Goal: Task Accomplishment & Management: Manage account settings

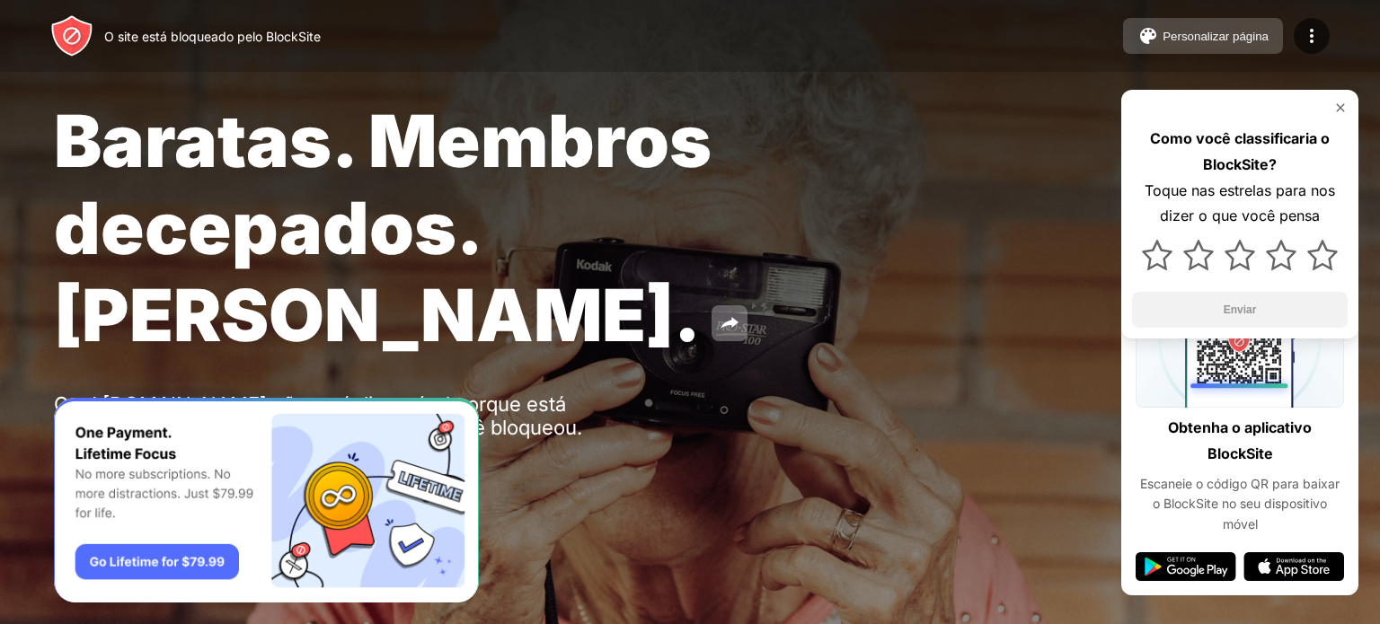
click at [1214, 35] on font "Personalizar página" at bounding box center [1216, 36] width 106 height 13
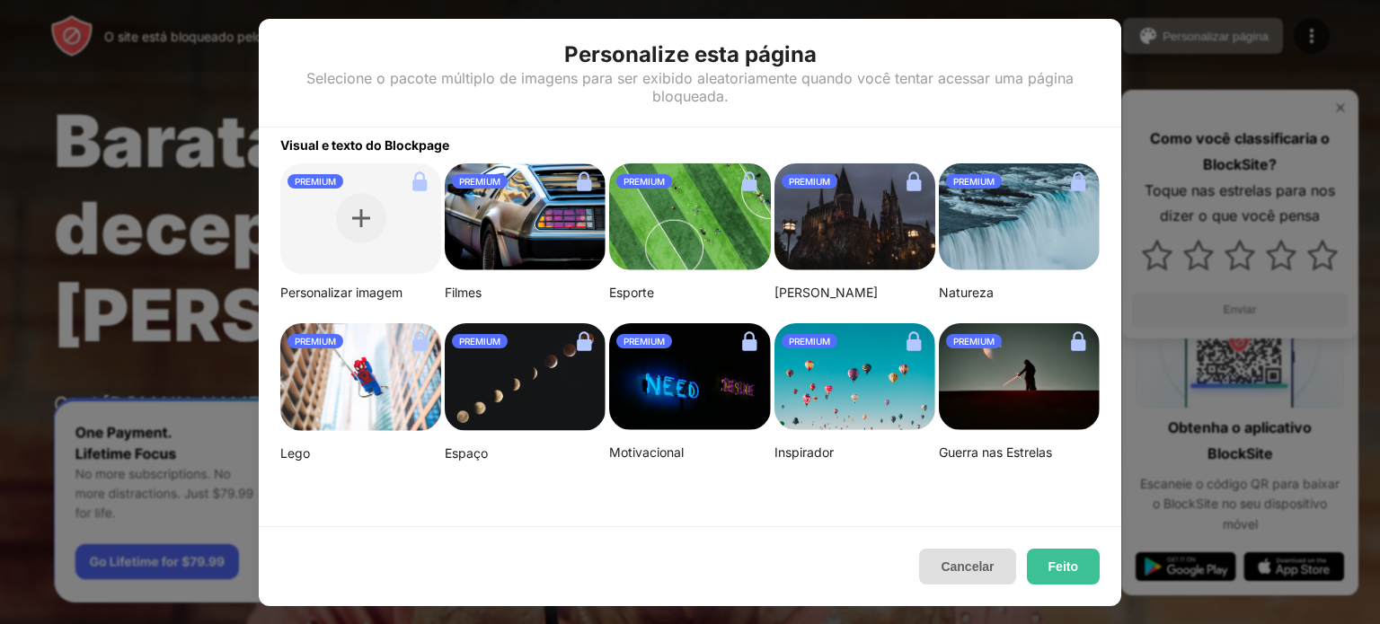
click at [978, 566] on font "Cancelar" at bounding box center [967, 567] width 53 height 14
